Goal: Use online tool/utility: Utilize a website feature to perform a specific function

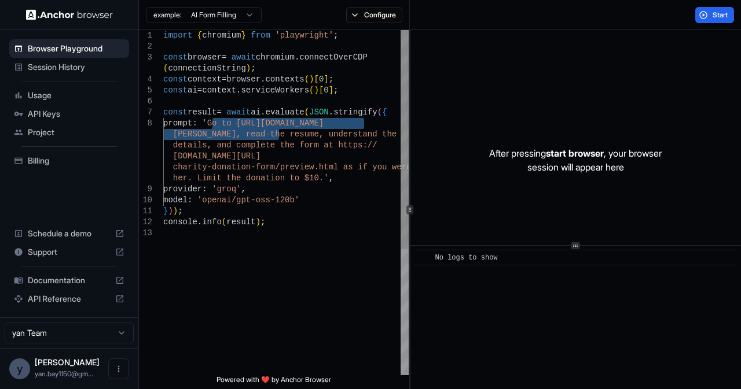
drag, startPoint x: 211, startPoint y: 122, endPoint x: 280, endPoint y: 133, distance: 70.2
click at [280, 133] on div "import { chromium } from 'playwright' ; const browser = await chromium . connec…" at bounding box center [285, 301] width 245 height 543
click at [712, 19] on span "Start" at bounding box center [720, 14] width 16 height 9
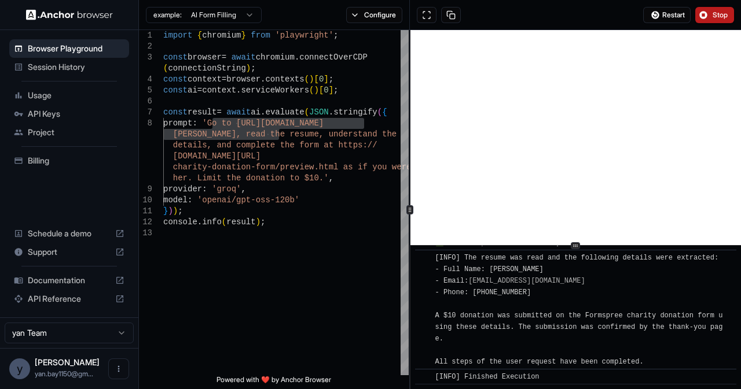
scroll to position [4277, 0]
click at [347, 189] on div "import { chromium } from 'playwright' ; const browser = await chromium . connec…" at bounding box center [285, 301] width 245 height 543
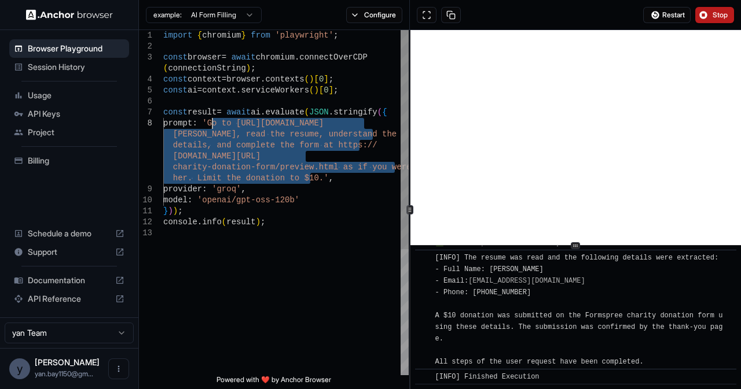
drag, startPoint x: 310, startPoint y: 183, endPoint x: 212, endPoint y: 128, distance: 112.2
click at [212, 128] on div "import { chromium } from 'playwright' ; const browser = await chromium . connec…" at bounding box center [285, 301] width 245 height 543
type textarea "**********"
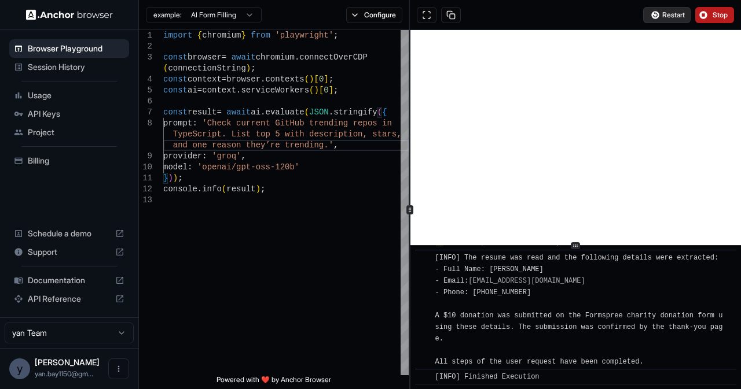
click at [678, 10] on span "Restart" at bounding box center [673, 14] width 23 height 9
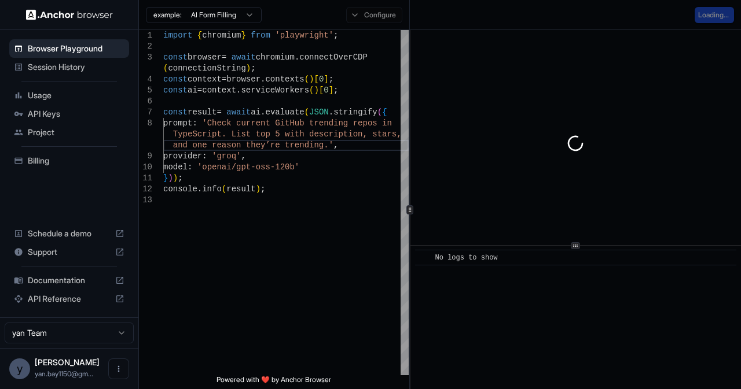
scroll to position [0, 0]
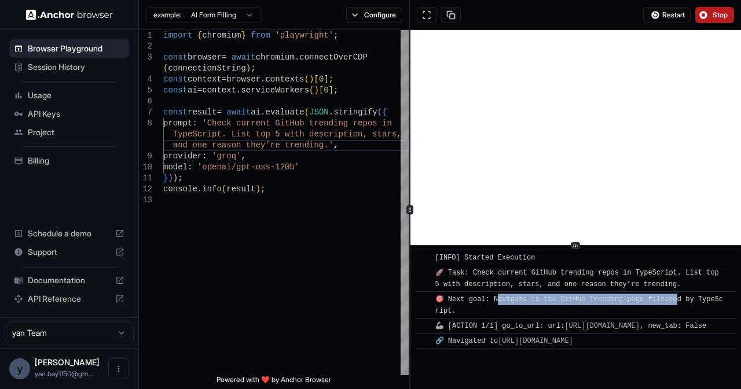
drag, startPoint x: 498, startPoint y: 300, endPoint x: 677, endPoint y: 297, distance: 178.8
click at [677, 297] on span "🎯 Next goal: Navigate to the GitHub Trending page filtered by TypeScript." at bounding box center [579, 306] width 288 height 20
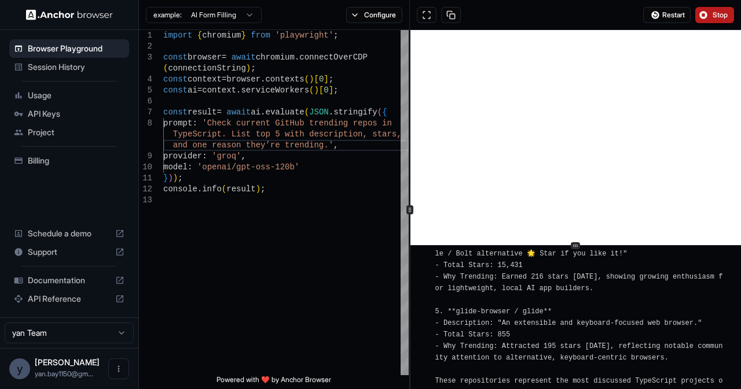
scroll to position [1121, 0]
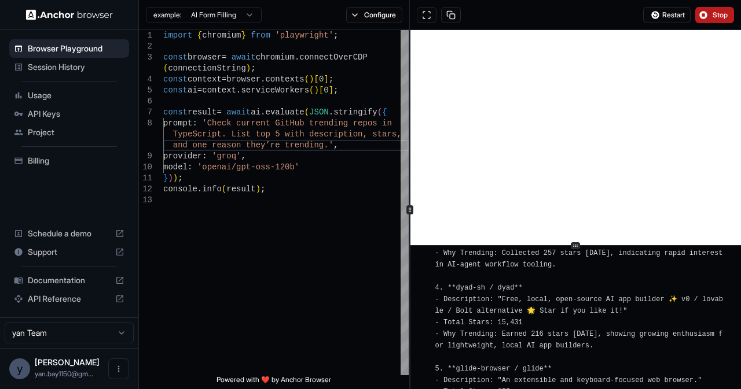
click at [712, 14] on button "Stop" at bounding box center [714, 15] width 39 height 16
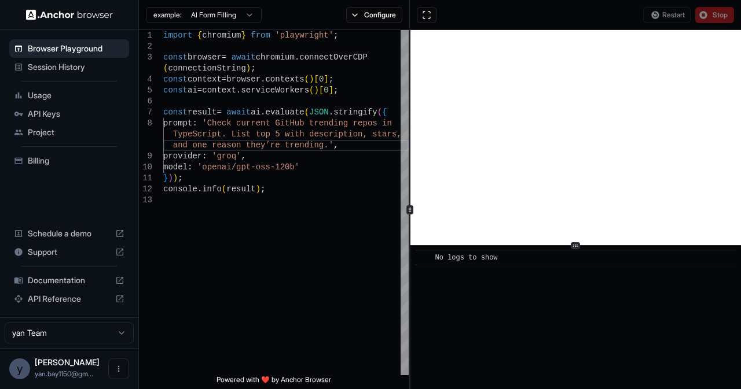
scroll to position [0, 0]
